Goal: Task Accomplishment & Management: Manage account settings

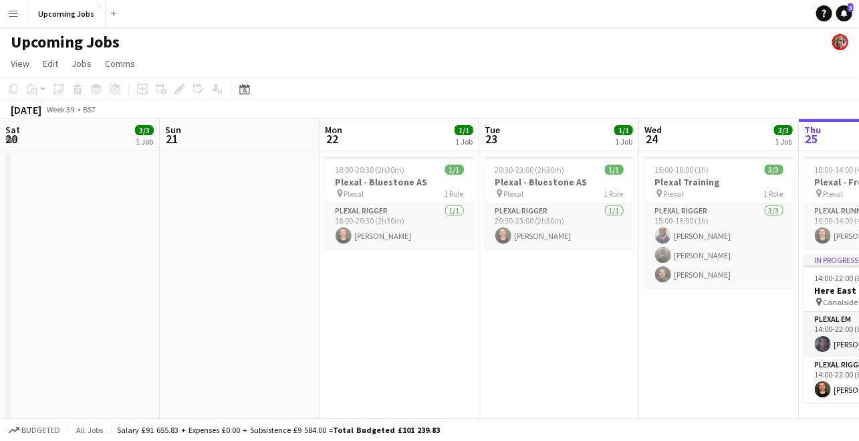
scroll to position [0, 419]
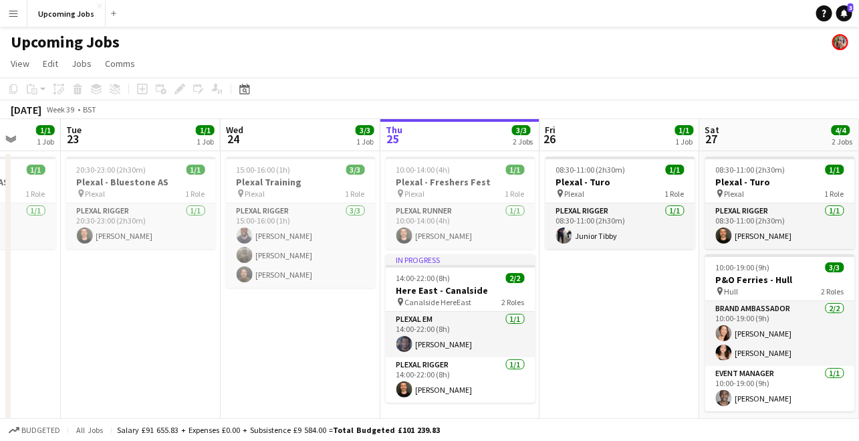
click at [17, 17] on app-icon "Menu" at bounding box center [13, 13] width 11 height 11
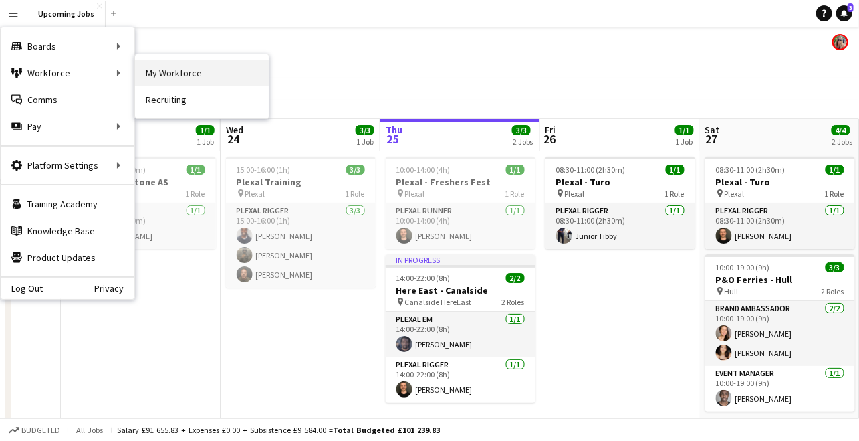
click at [156, 82] on link "My Workforce" at bounding box center [202, 73] width 134 height 27
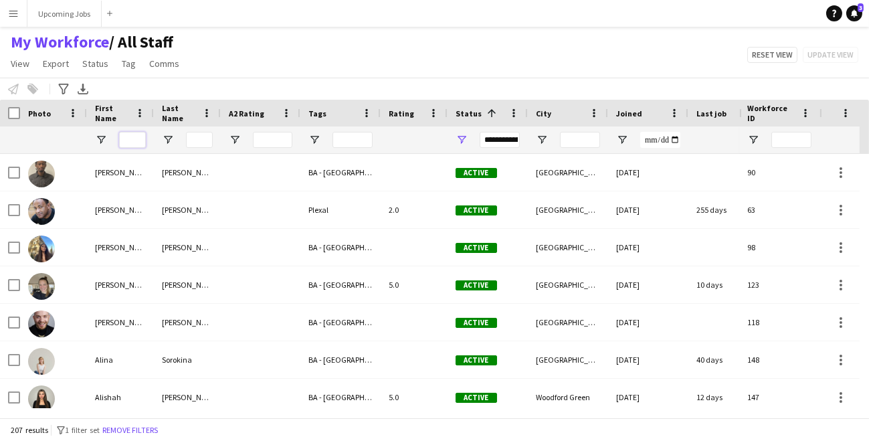
click at [134, 144] on input "First Name Filter Input" at bounding box center [132, 140] width 27 height 16
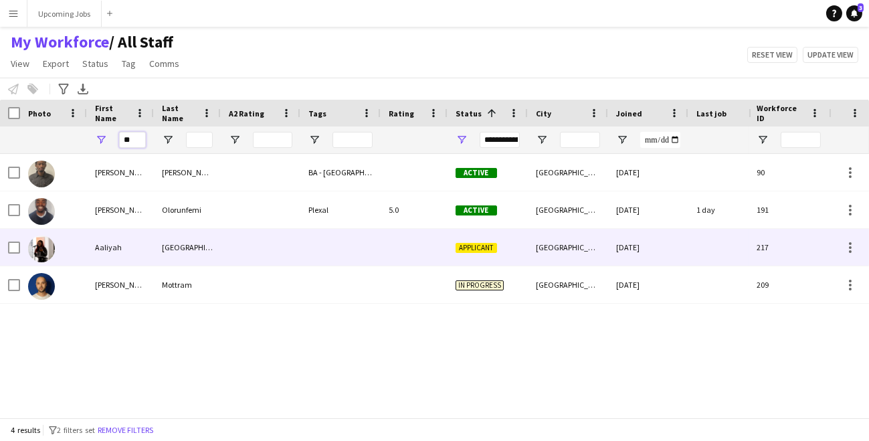
type input "**"
click at [112, 249] on div "Aaliyah" at bounding box center [120, 247] width 67 height 37
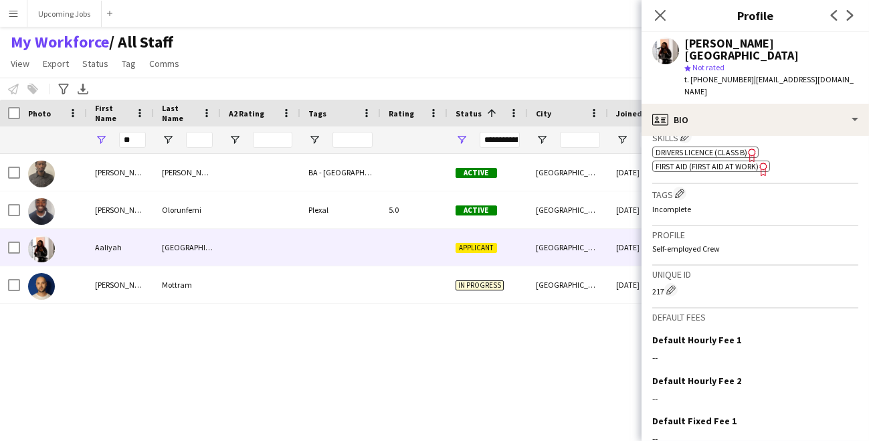
scroll to position [540, 0]
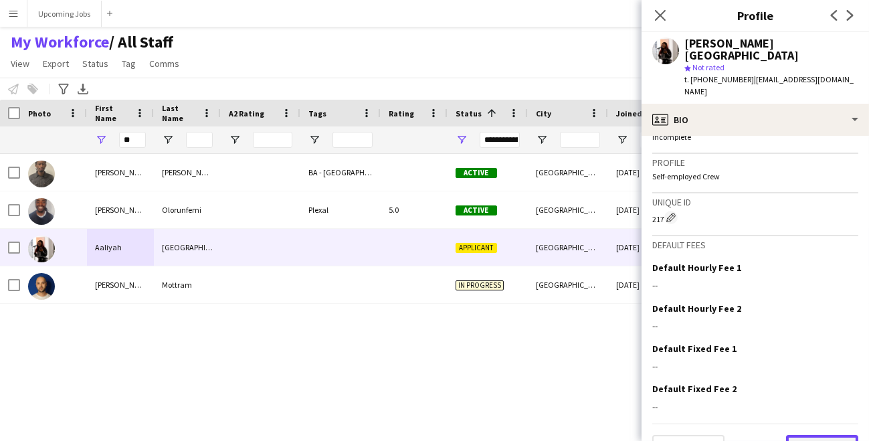
click at [804, 435] on button "Next" at bounding box center [822, 448] width 72 height 27
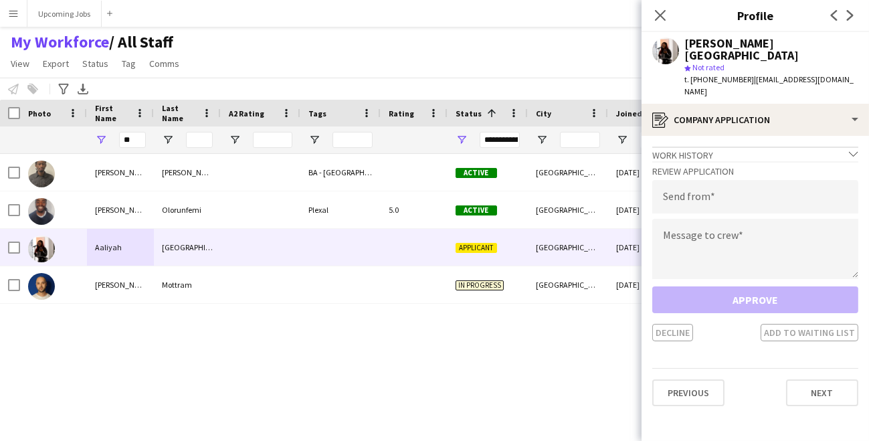
click at [810, 368] on div "Previous Next" at bounding box center [755, 387] width 206 height 38
click at [810, 379] on button "Next" at bounding box center [822, 392] width 72 height 27
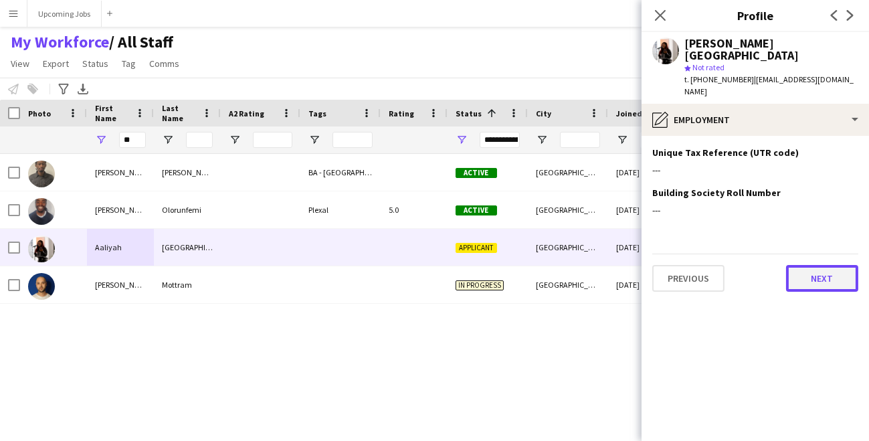
click at [817, 265] on button "Next" at bounding box center [822, 278] width 72 height 27
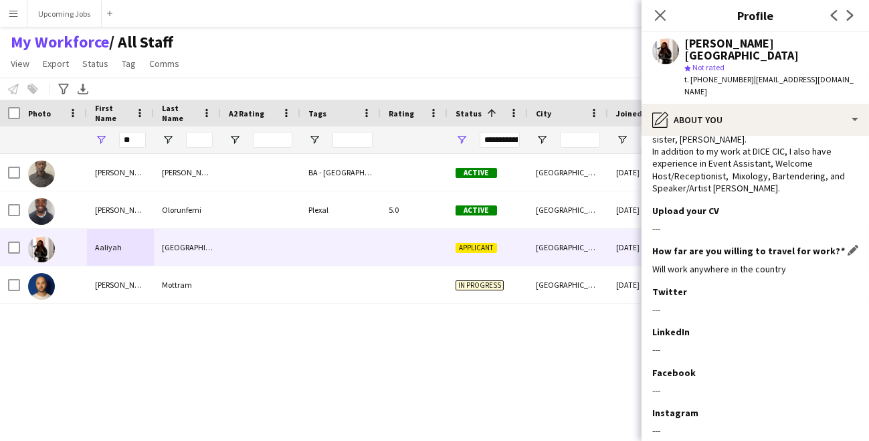
scroll to position [160, 0]
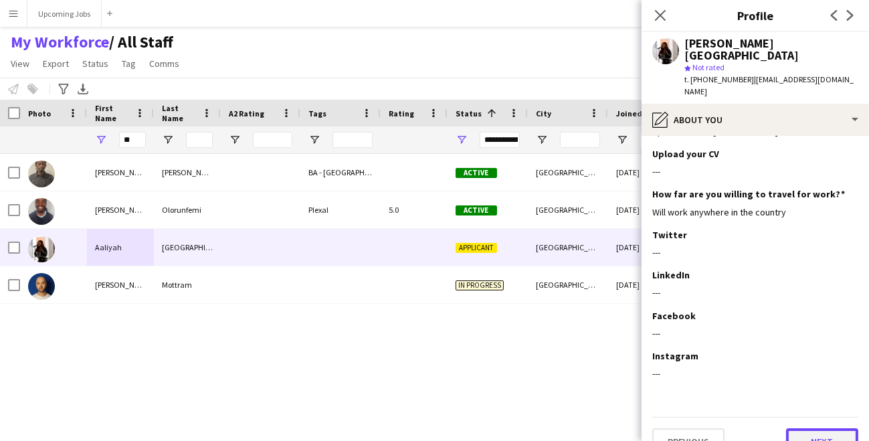
click at [813, 428] on button "Next" at bounding box center [822, 441] width 72 height 27
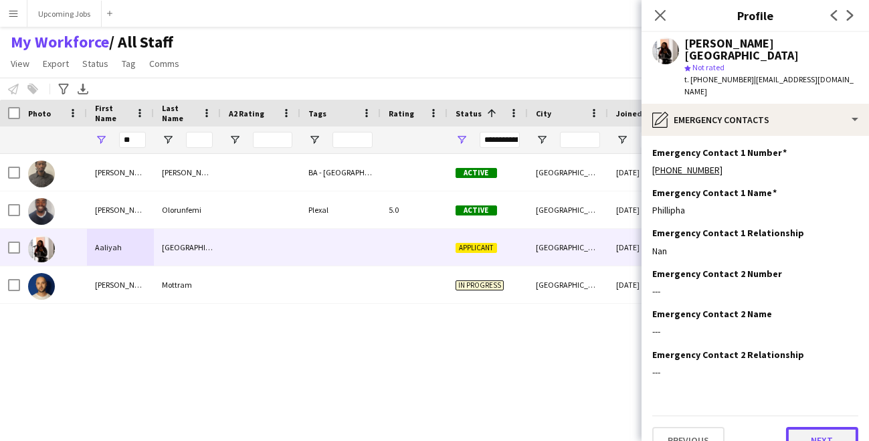
click at [812, 427] on button "Next" at bounding box center [822, 440] width 72 height 27
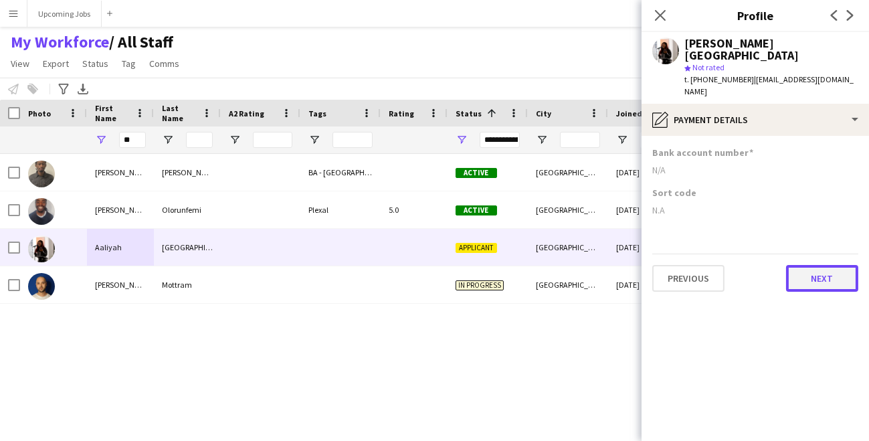
click at [819, 265] on button "Next" at bounding box center [822, 278] width 72 height 27
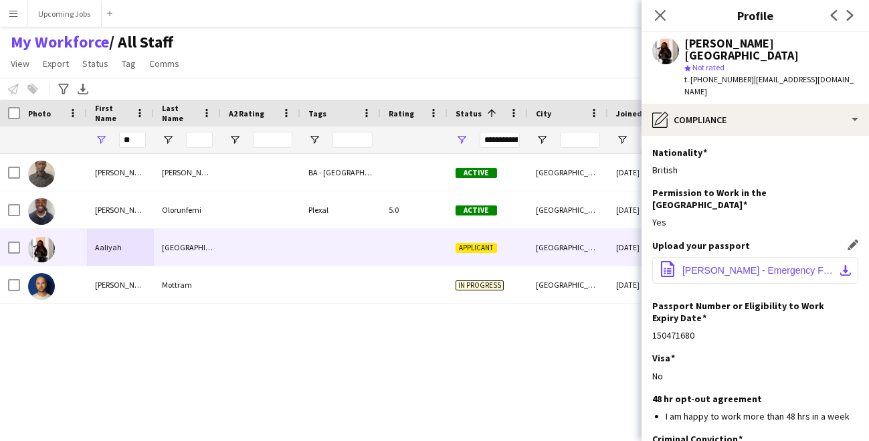
click at [776, 265] on span "[PERSON_NAME] - Emergency First Aid At Work - 1 day.pdf" at bounding box center [757, 270] width 151 height 11
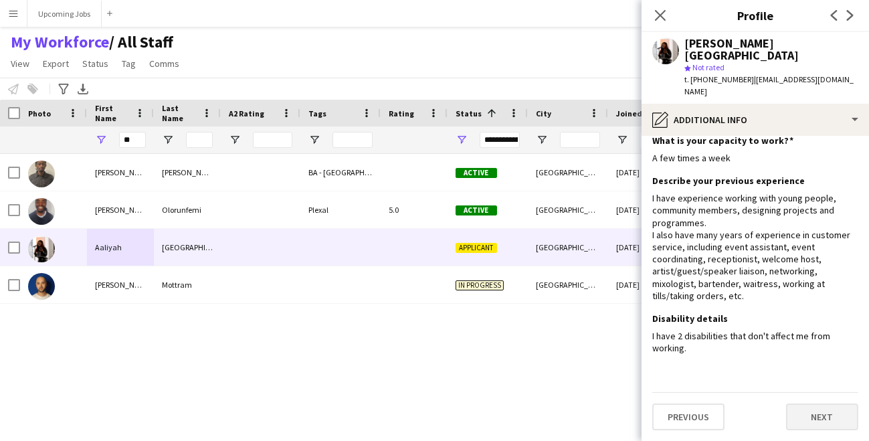
scroll to position [0, 0]
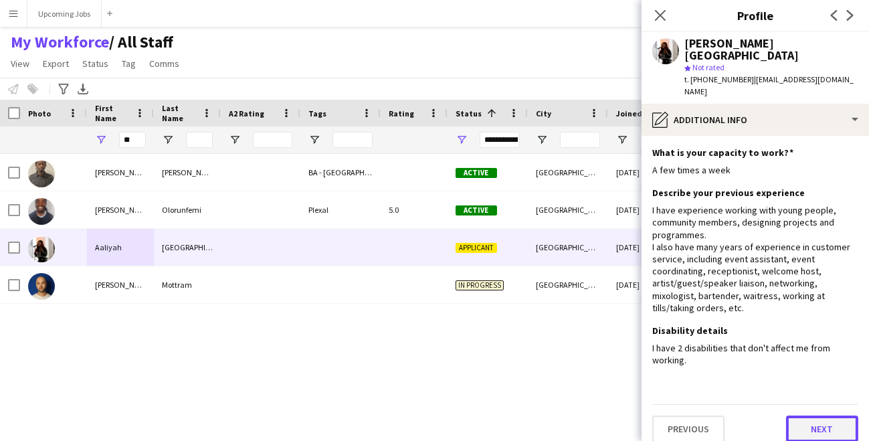
click at [815, 415] on button "Next" at bounding box center [822, 428] width 72 height 27
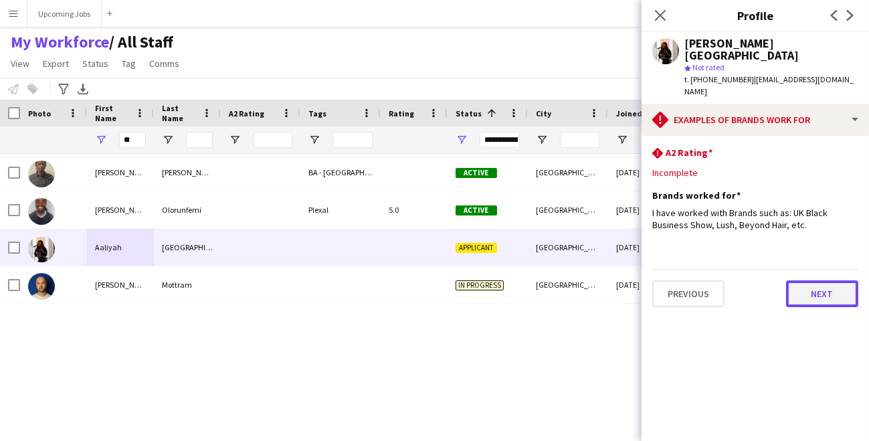
click at [817, 280] on button "Next" at bounding box center [822, 293] width 72 height 27
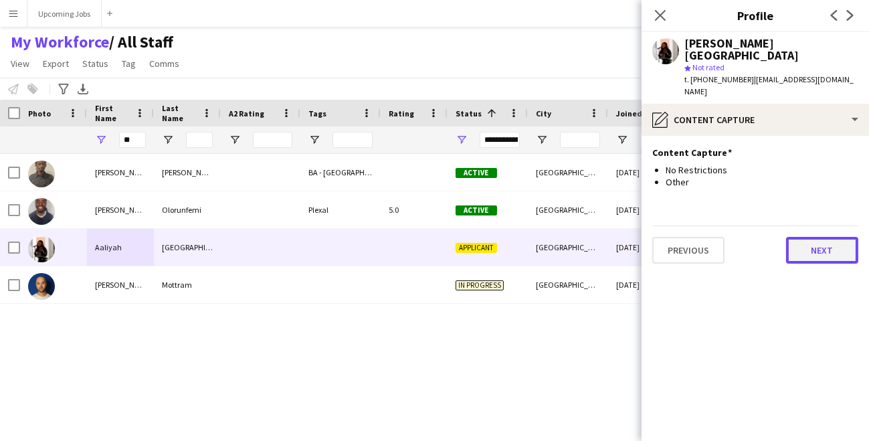
click at [812, 237] on button "Next" at bounding box center [822, 250] width 72 height 27
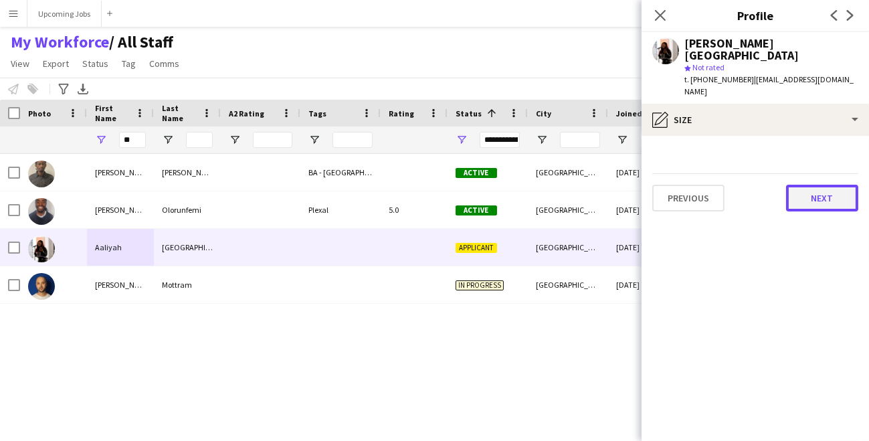
click at [809, 185] on button "Next" at bounding box center [822, 198] width 72 height 27
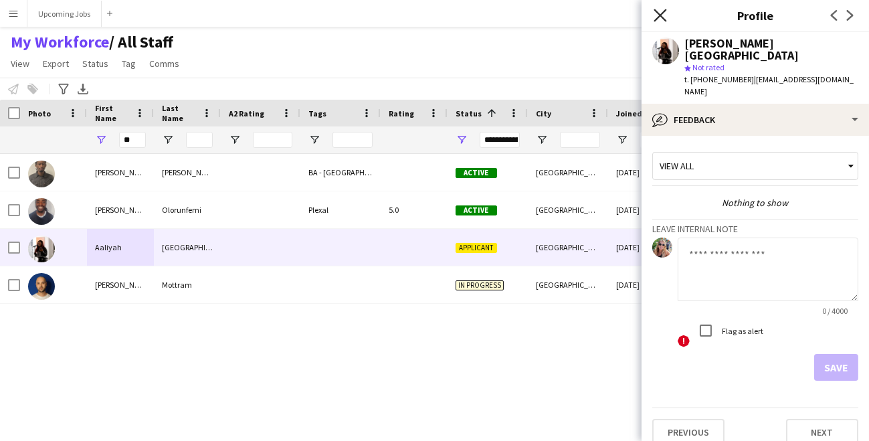
click at [658, 12] on icon at bounding box center [659, 15] width 13 height 13
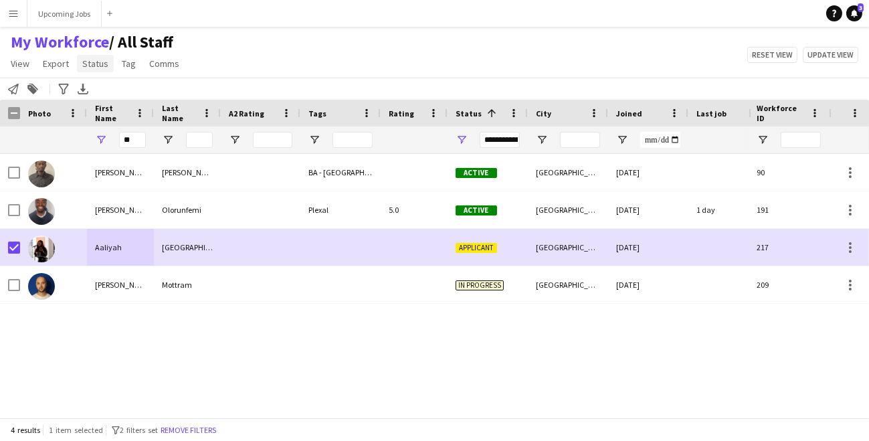
click at [92, 66] on span "Status" at bounding box center [95, 64] width 26 height 12
click at [100, 85] on link "Edit" at bounding box center [124, 92] width 94 height 28
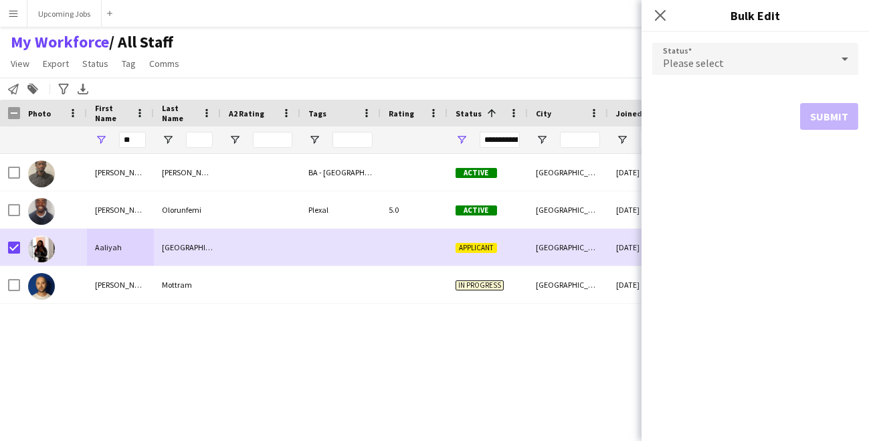
click at [746, 60] on div "Please select" at bounding box center [741, 59] width 179 height 32
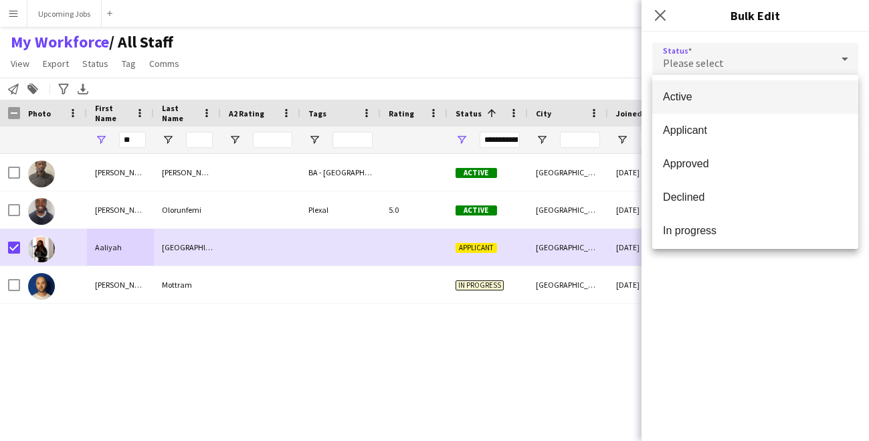
click at [748, 98] on span "Active" at bounding box center [755, 96] width 185 height 13
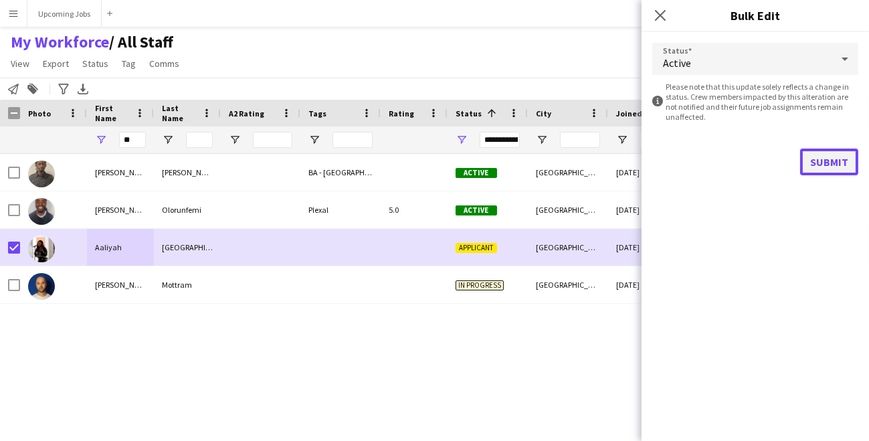
click at [814, 156] on button "Submit" at bounding box center [829, 161] width 58 height 27
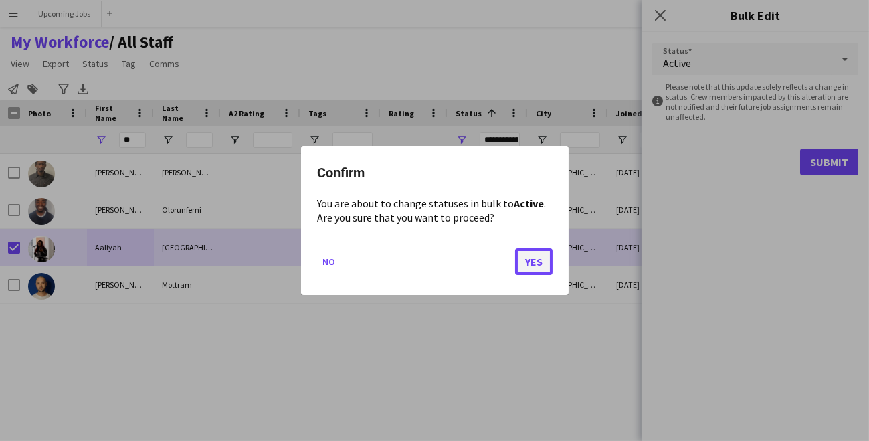
click at [532, 260] on button "Yes" at bounding box center [533, 261] width 37 height 27
